Goal: Task Accomplishment & Management: Manage account settings

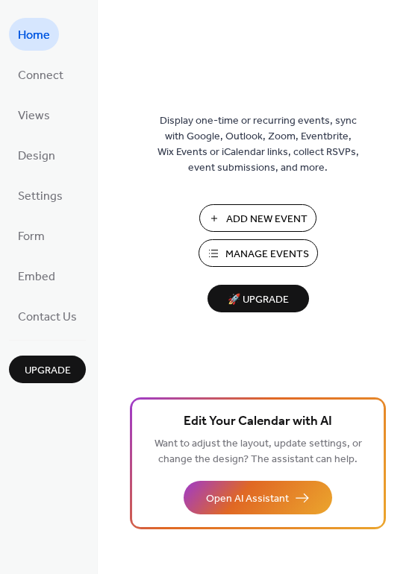
click at [254, 247] on span "Manage Events" at bounding box center [267, 255] width 84 height 16
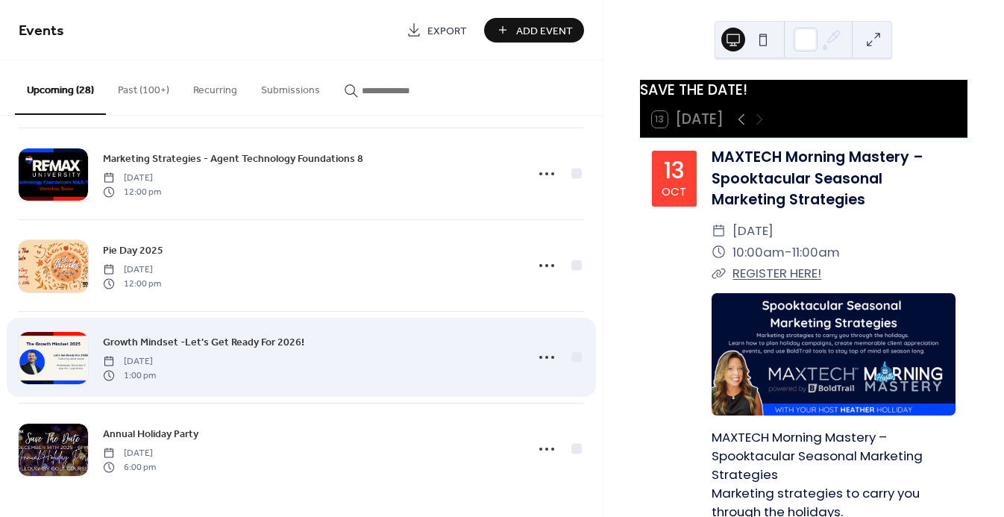
scroll to position [2211, 0]
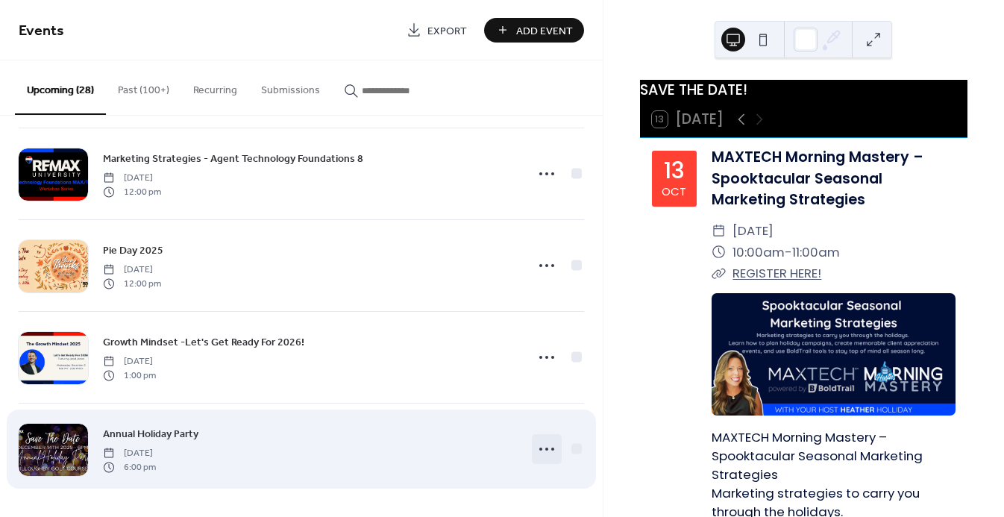
click at [536, 447] on icon at bounding box center [547, 449] width 24 height 24
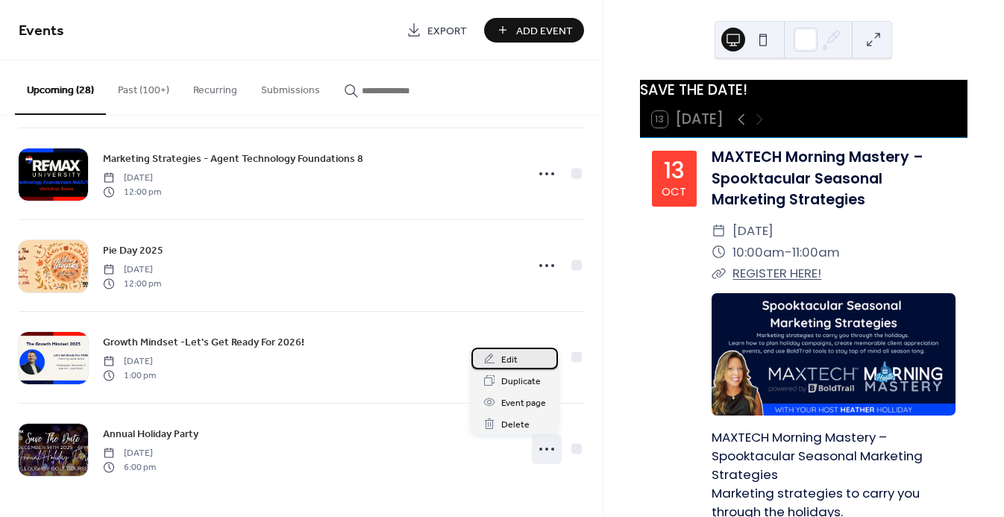
click at [517, 363] on span "Edit" at bounding box center [509, 360] width 16 height 16
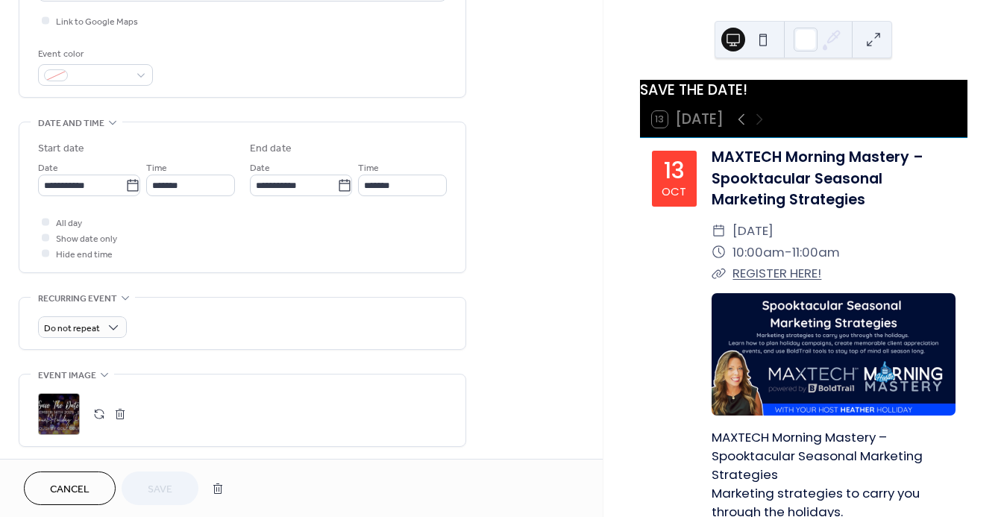
scroll to position [420, 0]
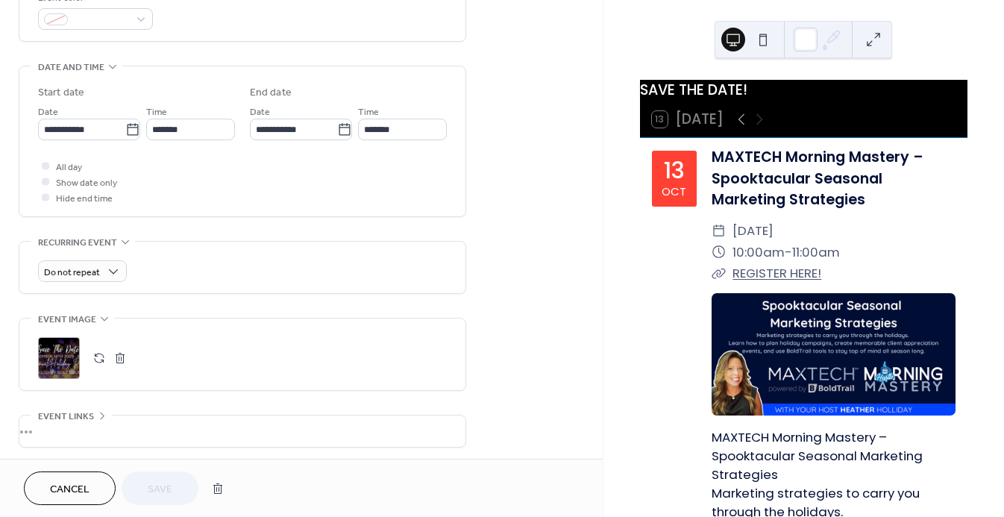
click at [119, 366] on button "button" at bounding box center [120, 357] width 21 height 21
click at [101, 362] on button "button" at bounding box center [99, 357] width 21 height 21
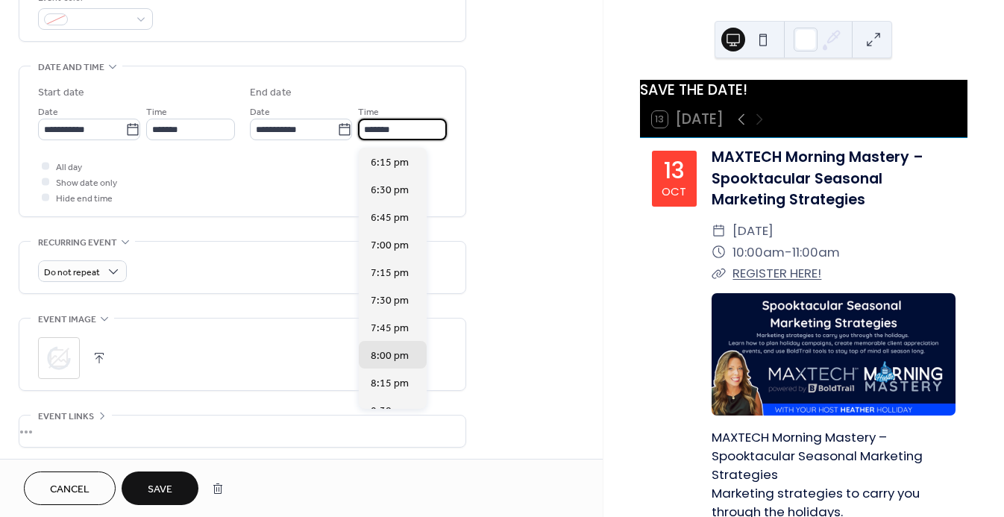
click at [392, 139] on input "*******" at bounding box center [402, 130] width 89 height 22
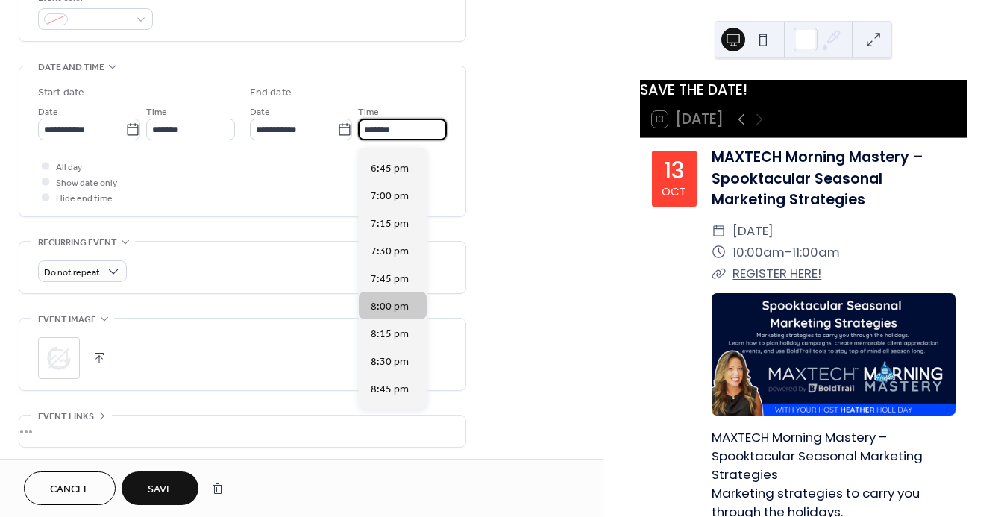
scroll to position [92, 0]
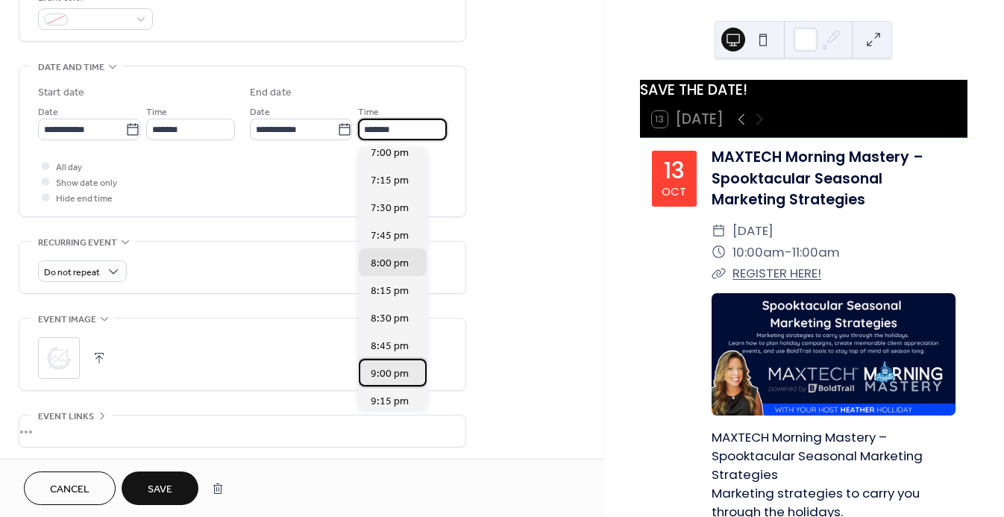
click at [387, 373] on span "9:00 pm" at bounding box center [390, 374] width 38 height 16
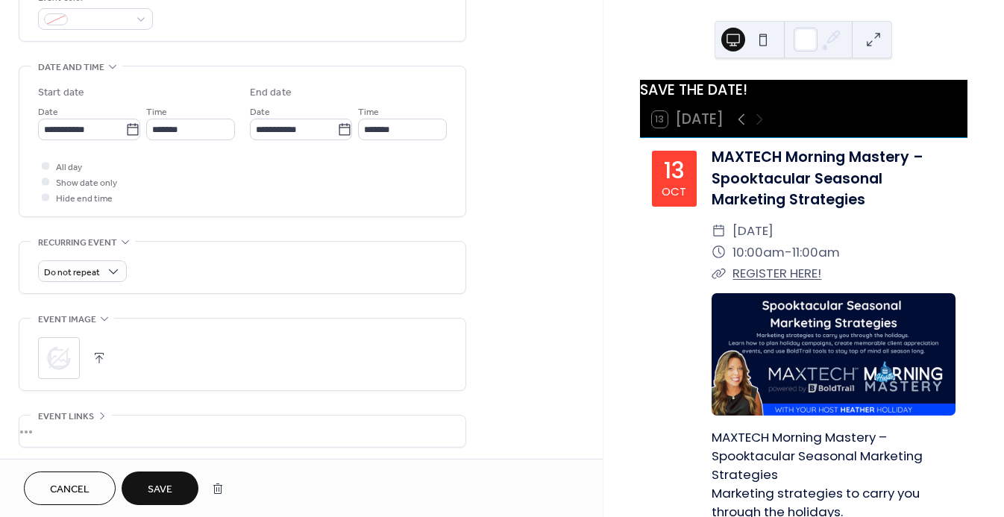
type input "*******"
click at [176, 479] on button "Save" at bounding box center [160, 488] width 77 height 34
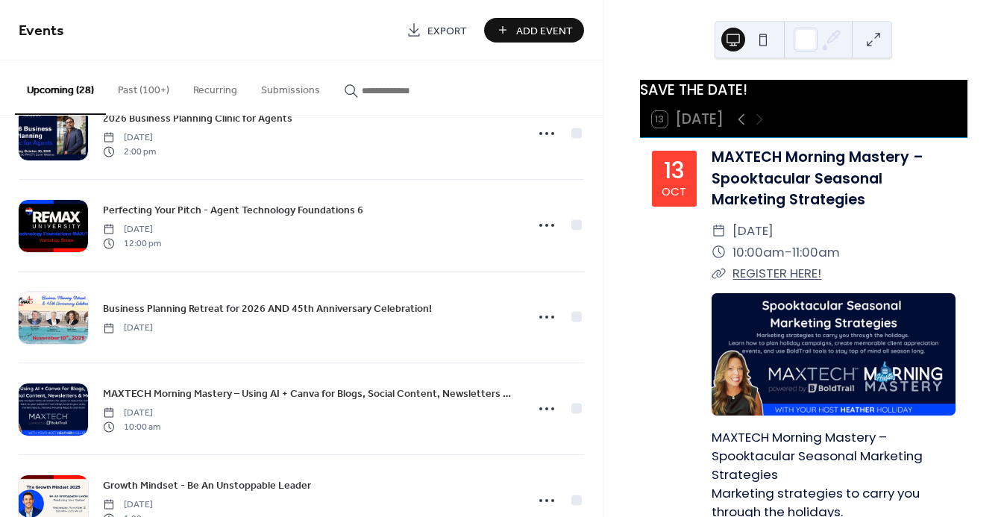
scroll to position [1708, 0]
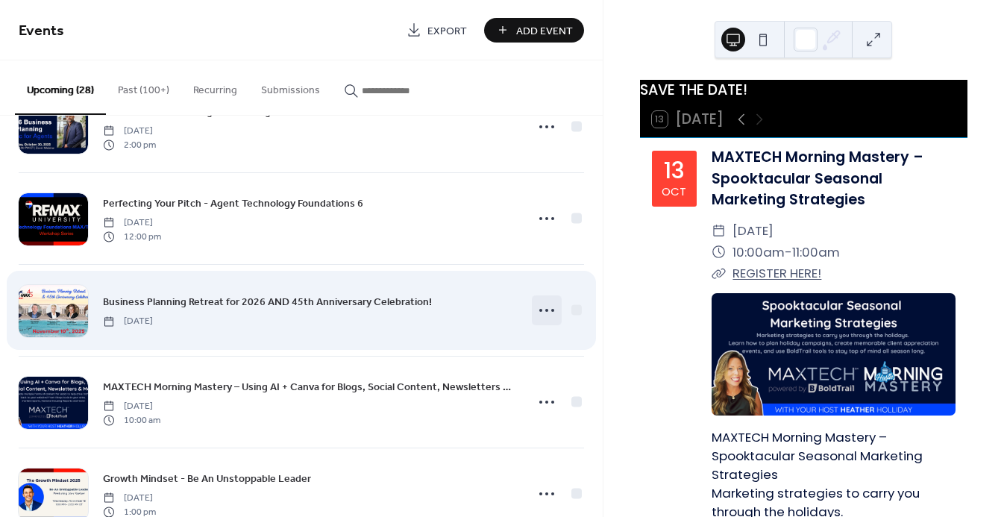
click at [535, 314] on icon at bounding box center [547, 310] width 24 height 24
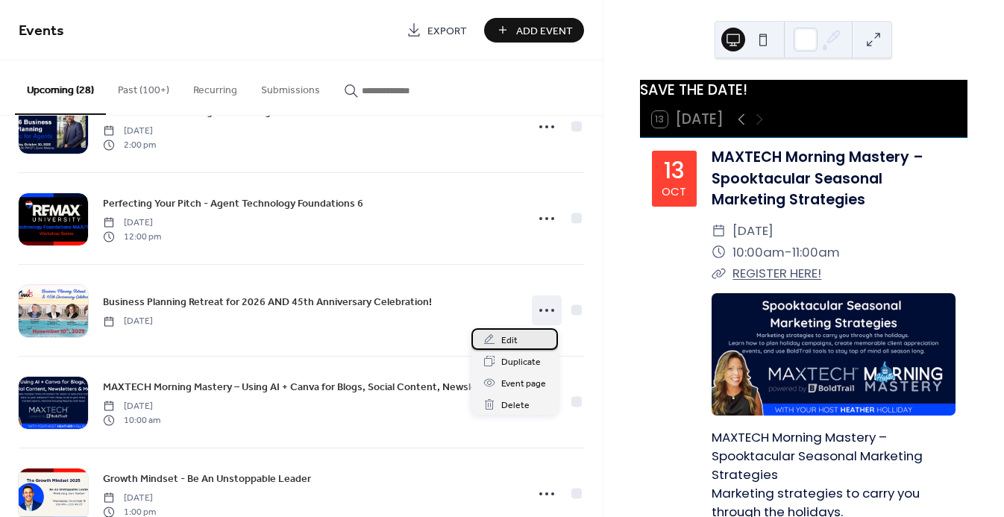
click at [520, 345] on div "Edit" at bounding box center [514, 339] width 86 height 22
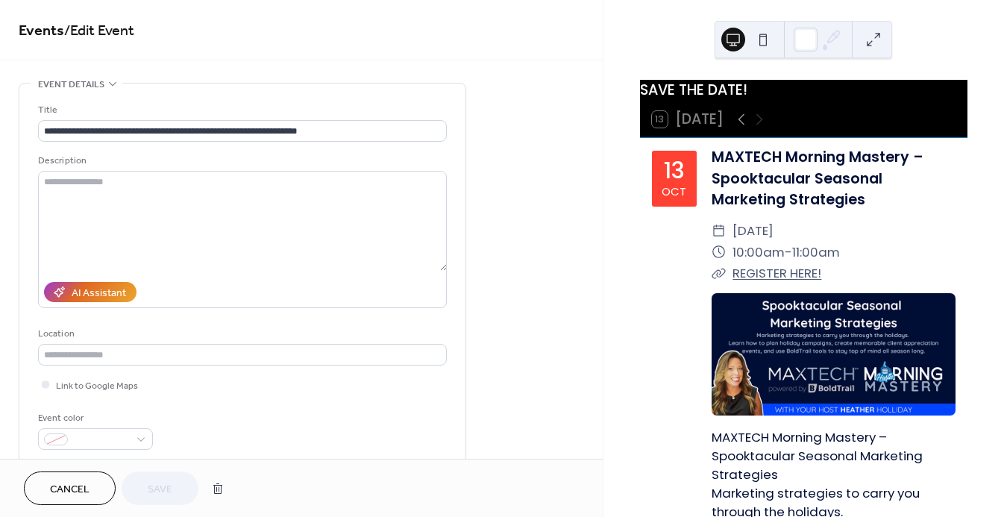
click at [86, 494] on span "Cancel" at bounding box center [70, 490] width 40 height 16
